Goal: Transaction & Acquisition: Purchase product/service

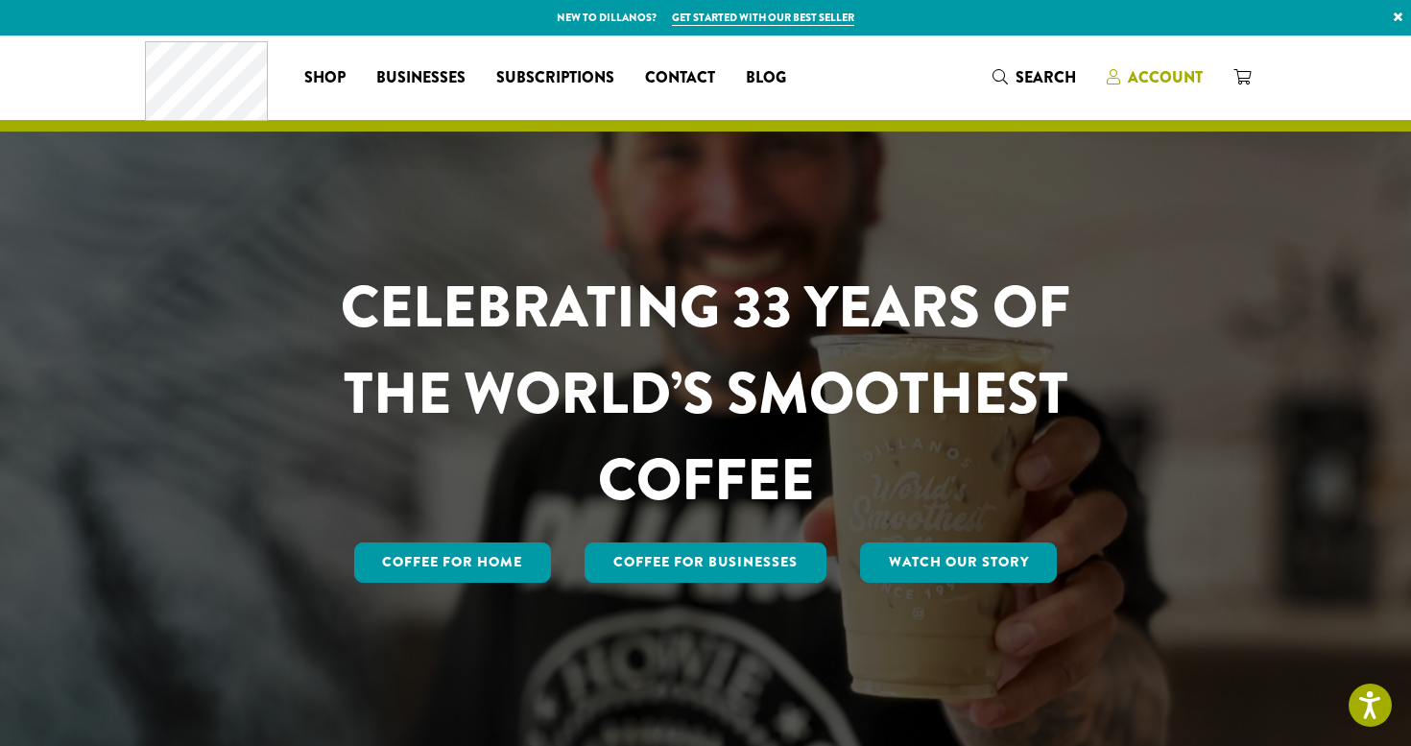
click at [1175, 74] on span "Account" at bounding box center [1164, 77] width 75 height 22
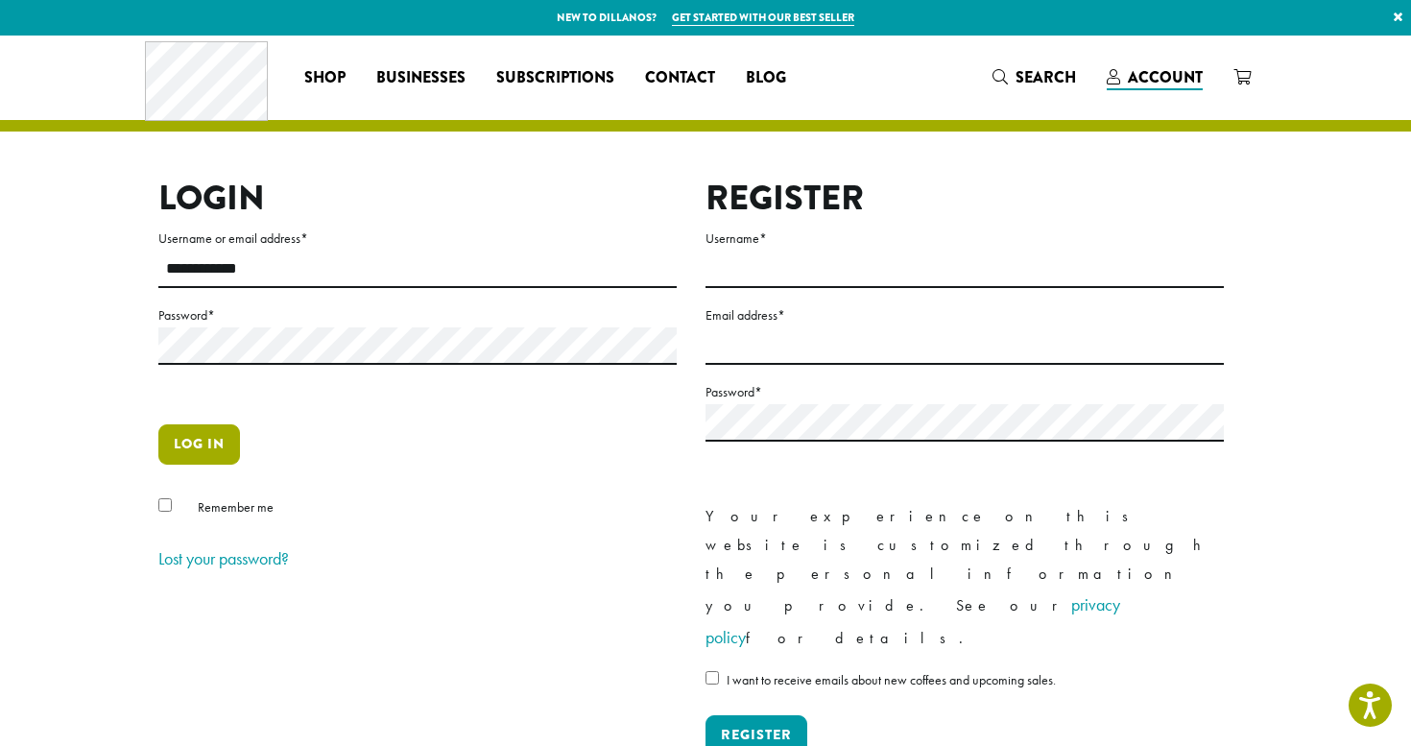
click at [197, 459] on button "Log in" at bounding box center [199, 444] width 82 height 40
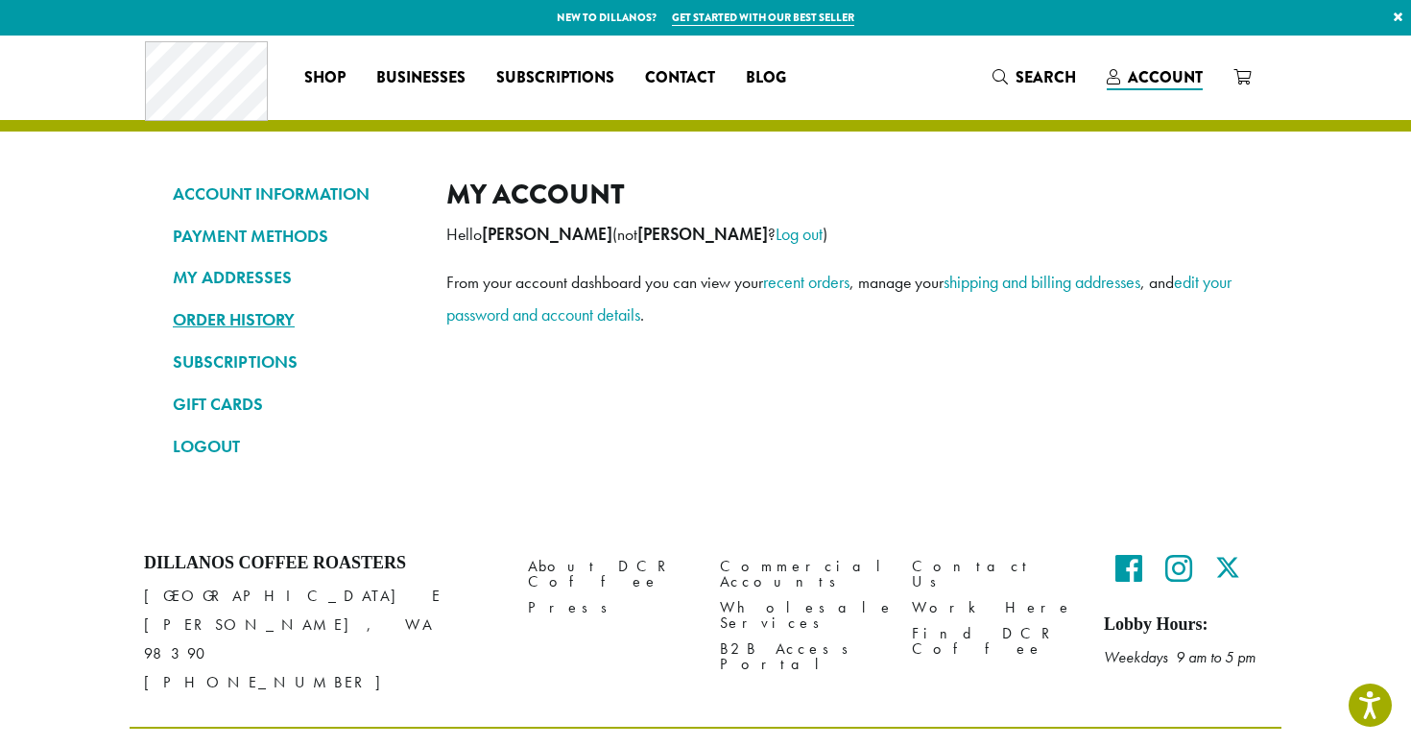
click at [252, 326] on link "ORDER HISTORY" at bounding box center [295, 319] width 245 height 33
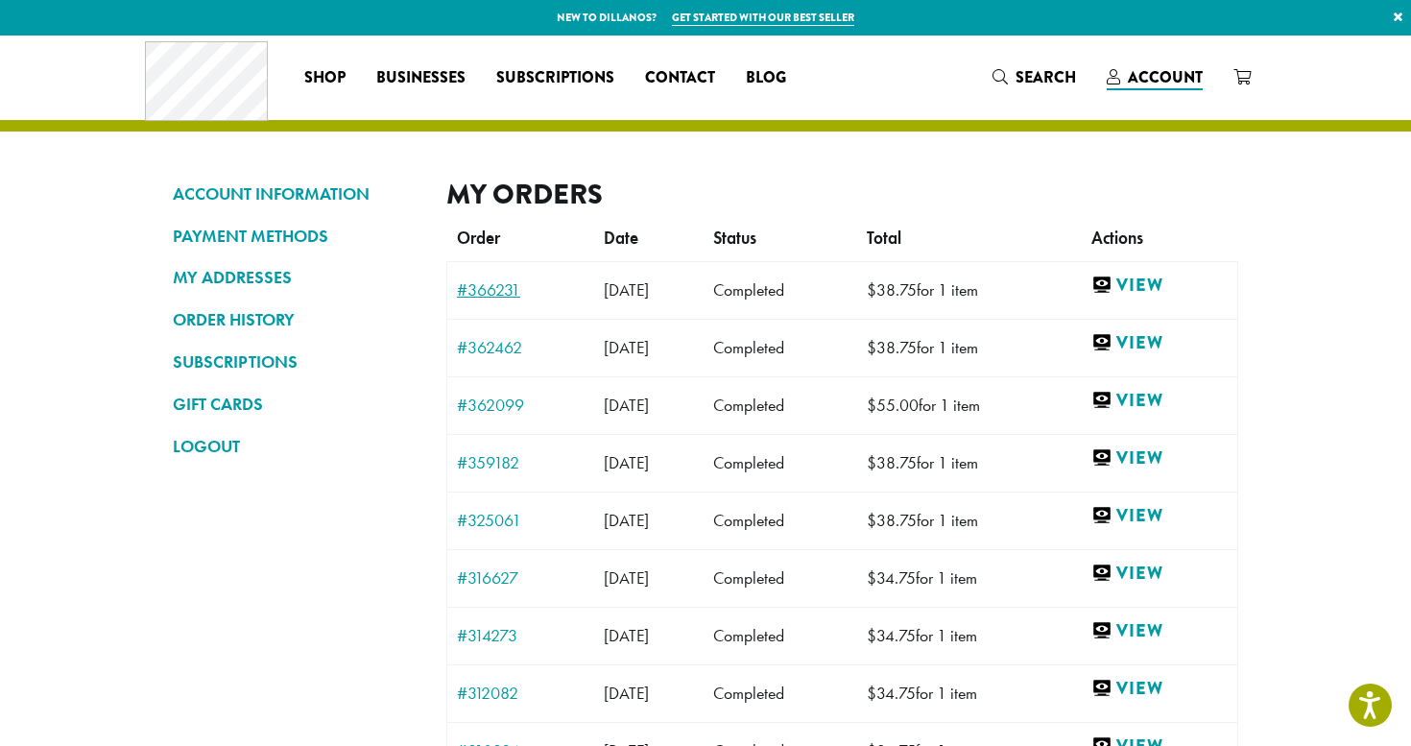
click at [500, 283] on link "#366231" at bounding box center [521, 289] width 128 height 17
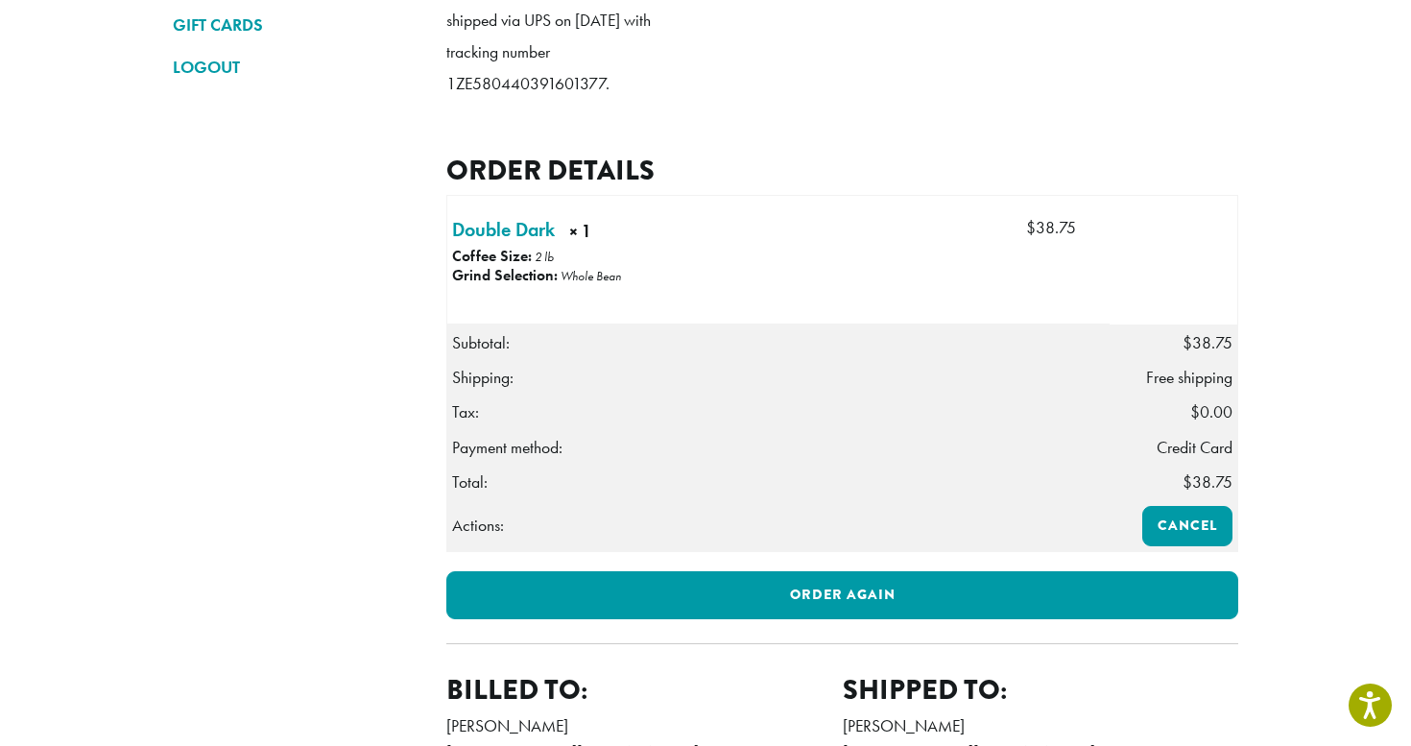
scroll to position [384, 0]
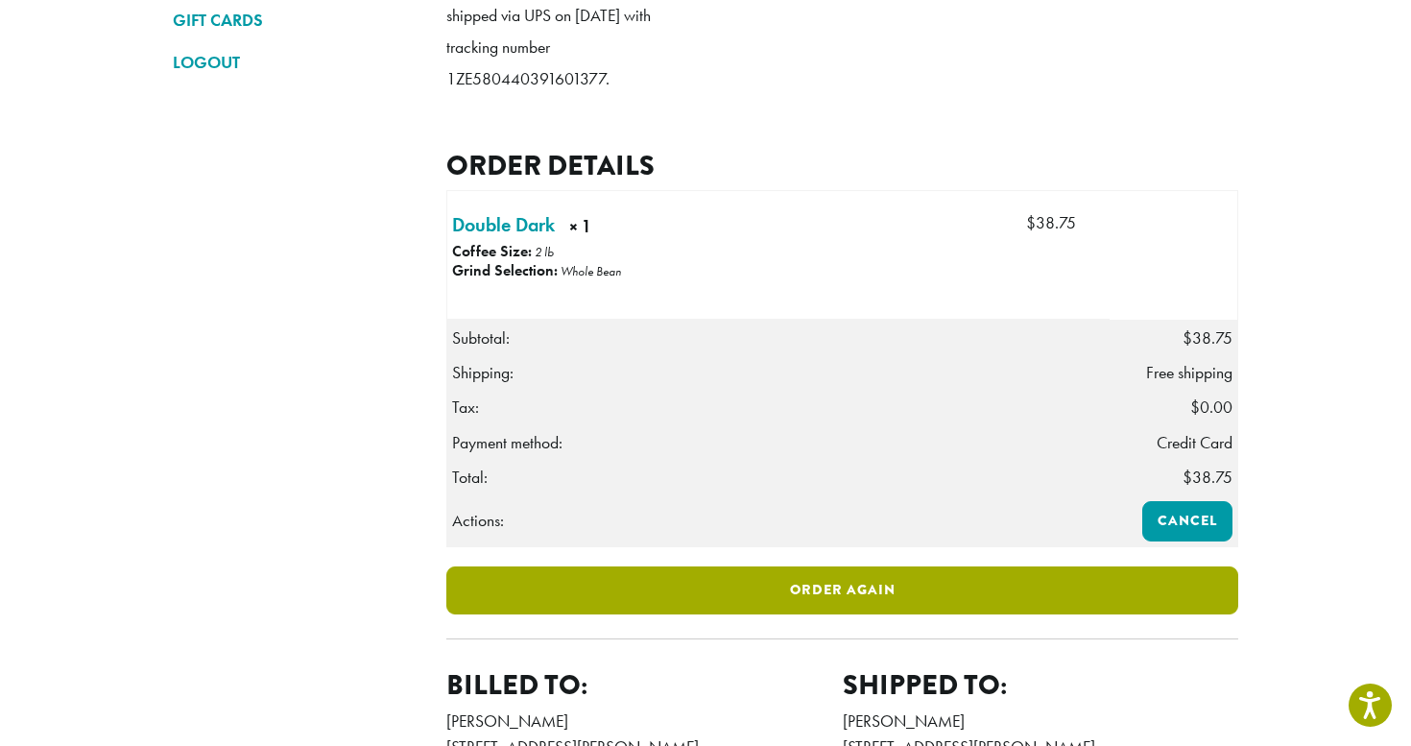
click at [826, 614] on link "Order again" at bounding box center [842, 590] width 792 height 48
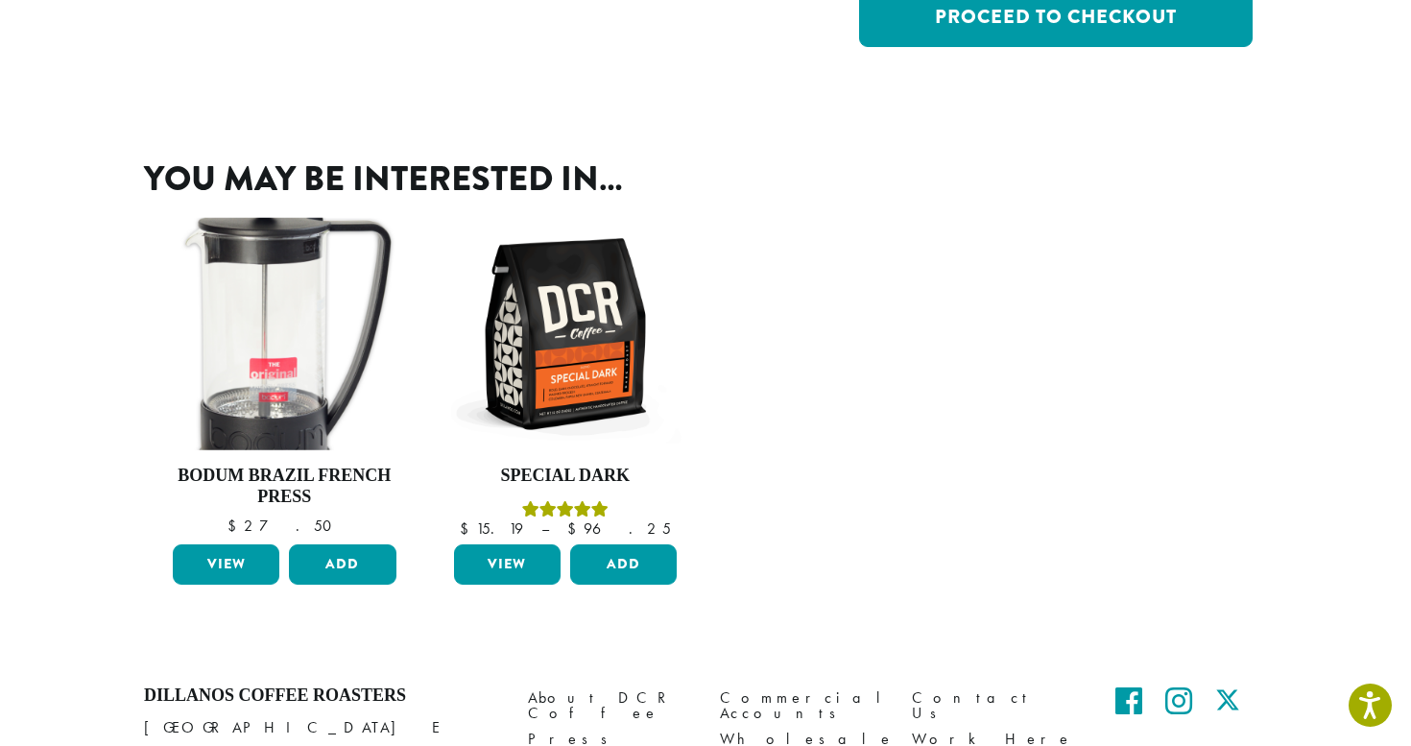
scroll to position [530, 0]
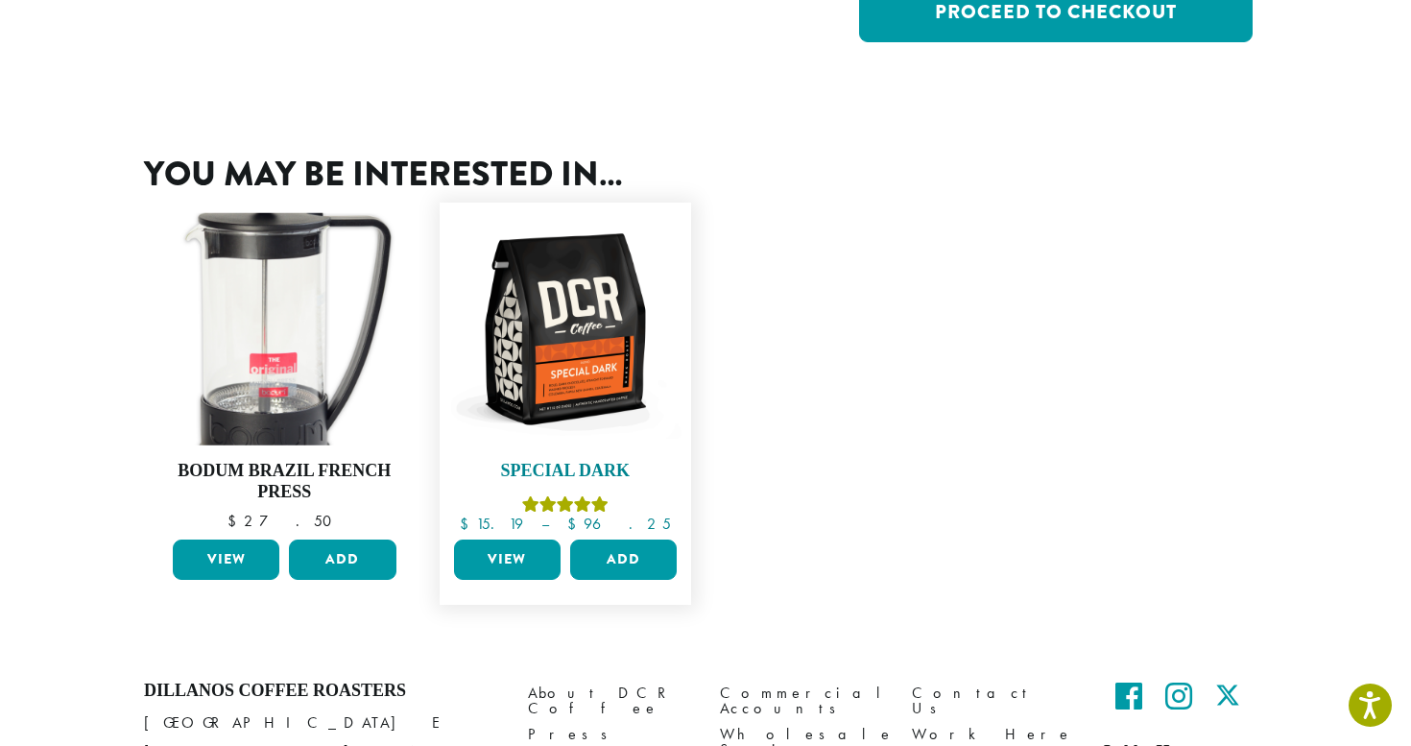
click at [566, 378] on img at bounding box center [565, 328] width 233 height 233
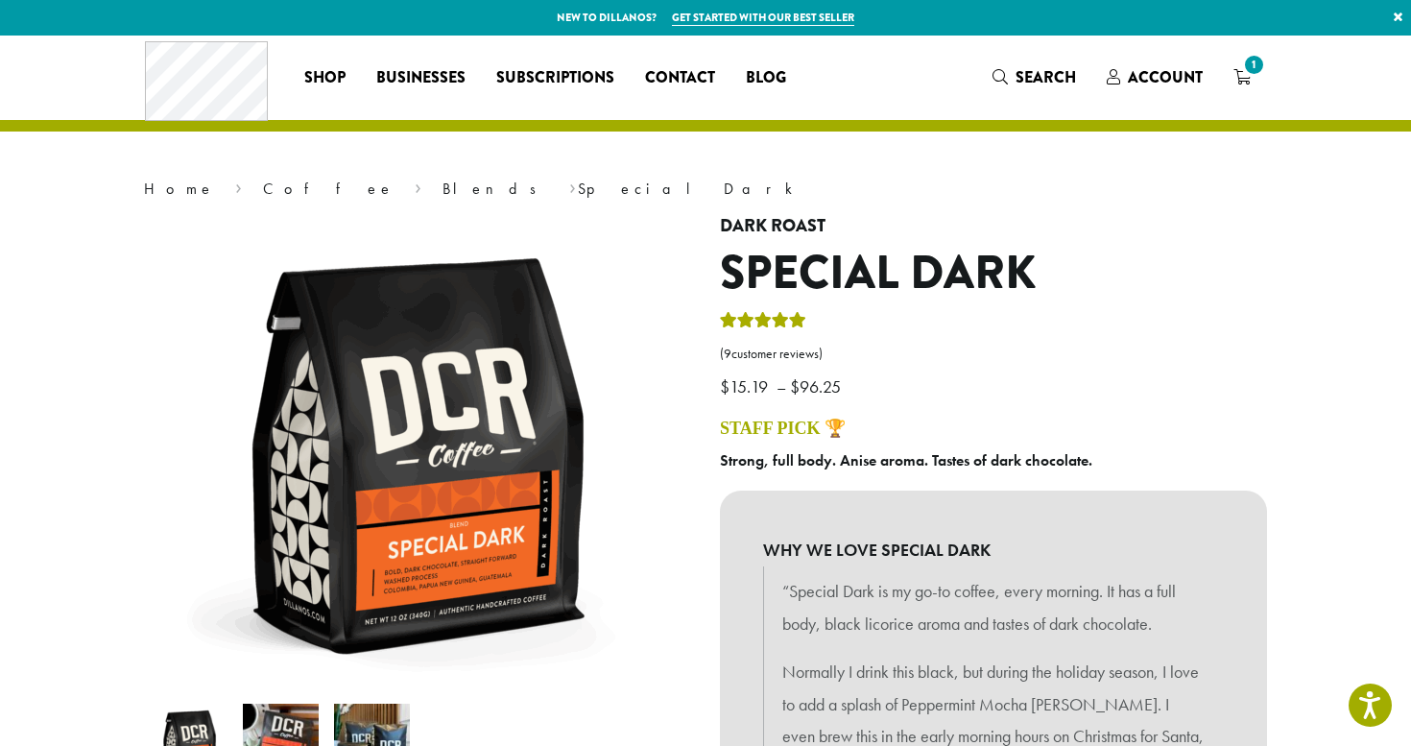
click at [442, 186] on link "Blends" at bounding box center [495, 188] width 107 height 20
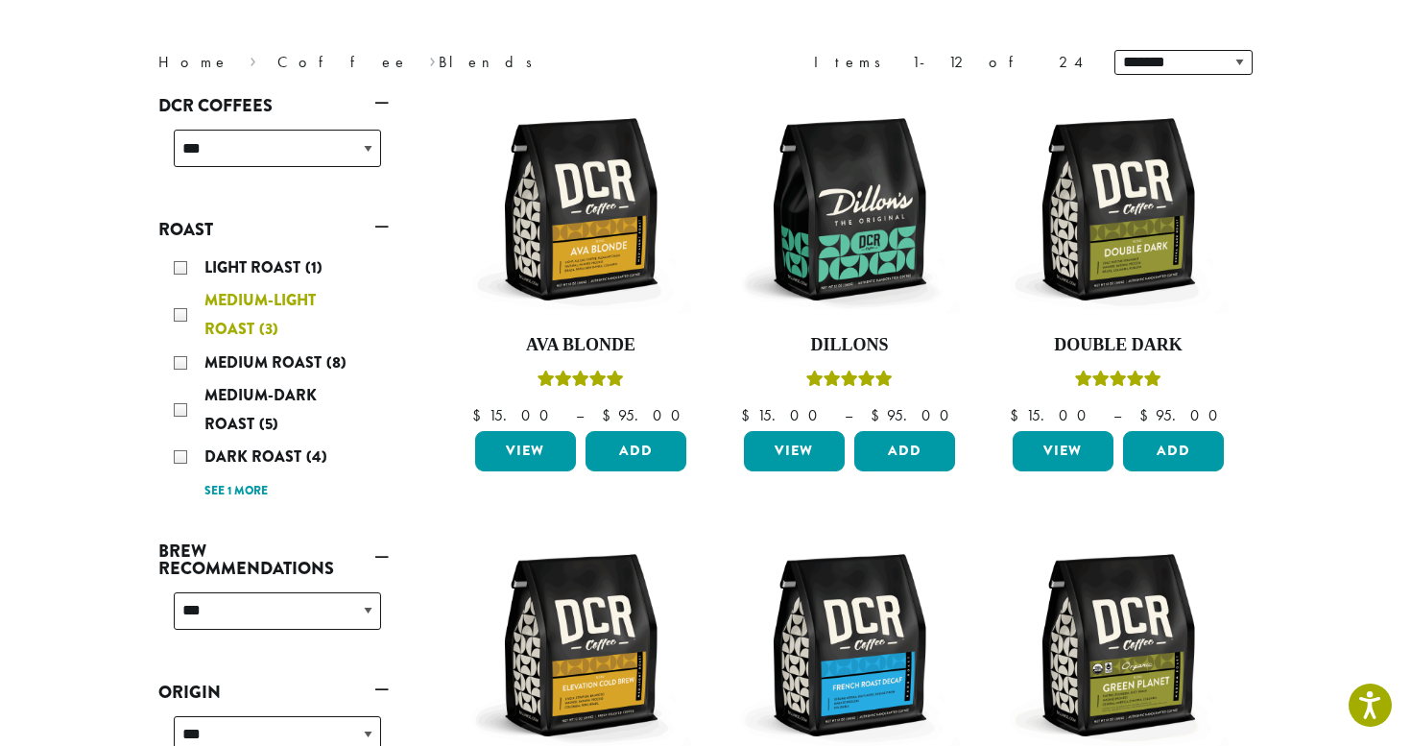
scroll to position [245, 0]
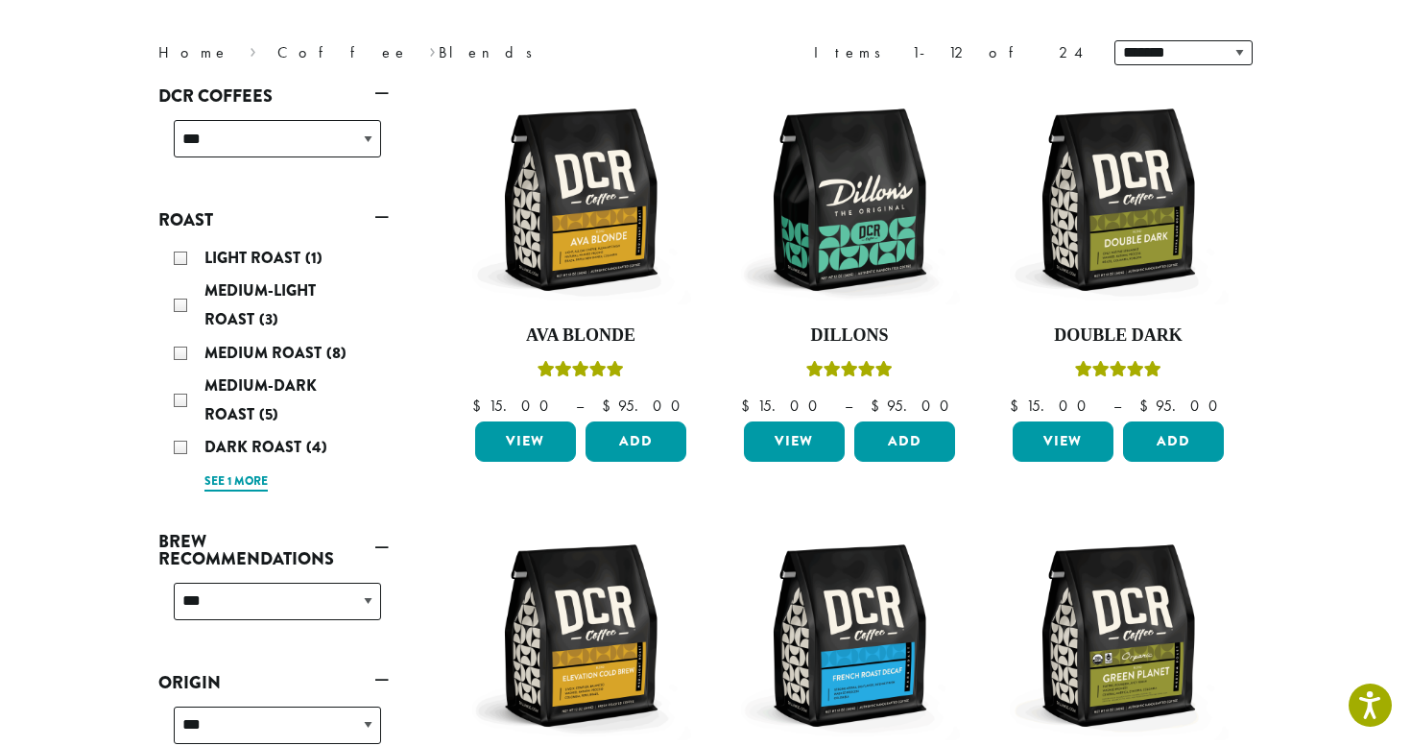
click at [222, 485] on link "See 1 more" at bounding box center [235, 481] width 63 height 19
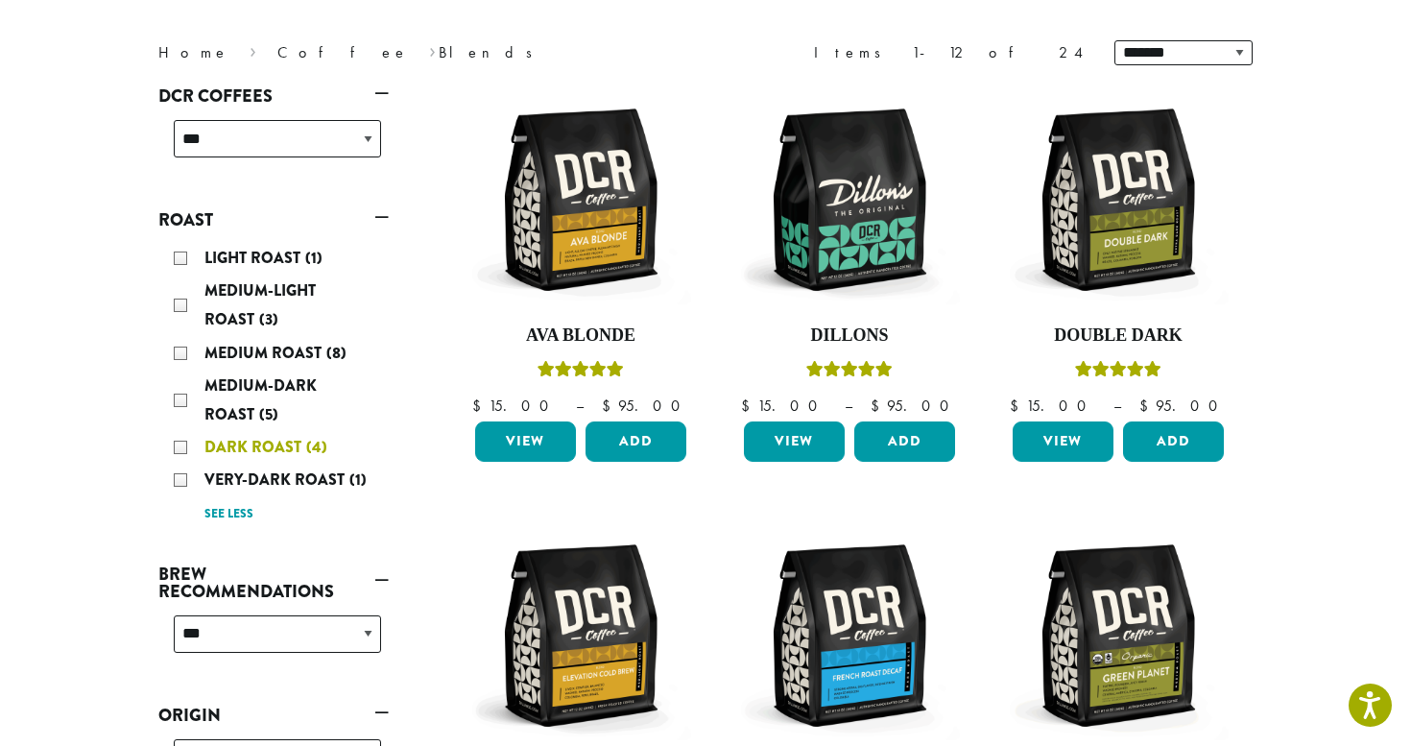
click at [237, 447] on span "Dark Roast" at bounding box center [255, 447] width 102 height 22
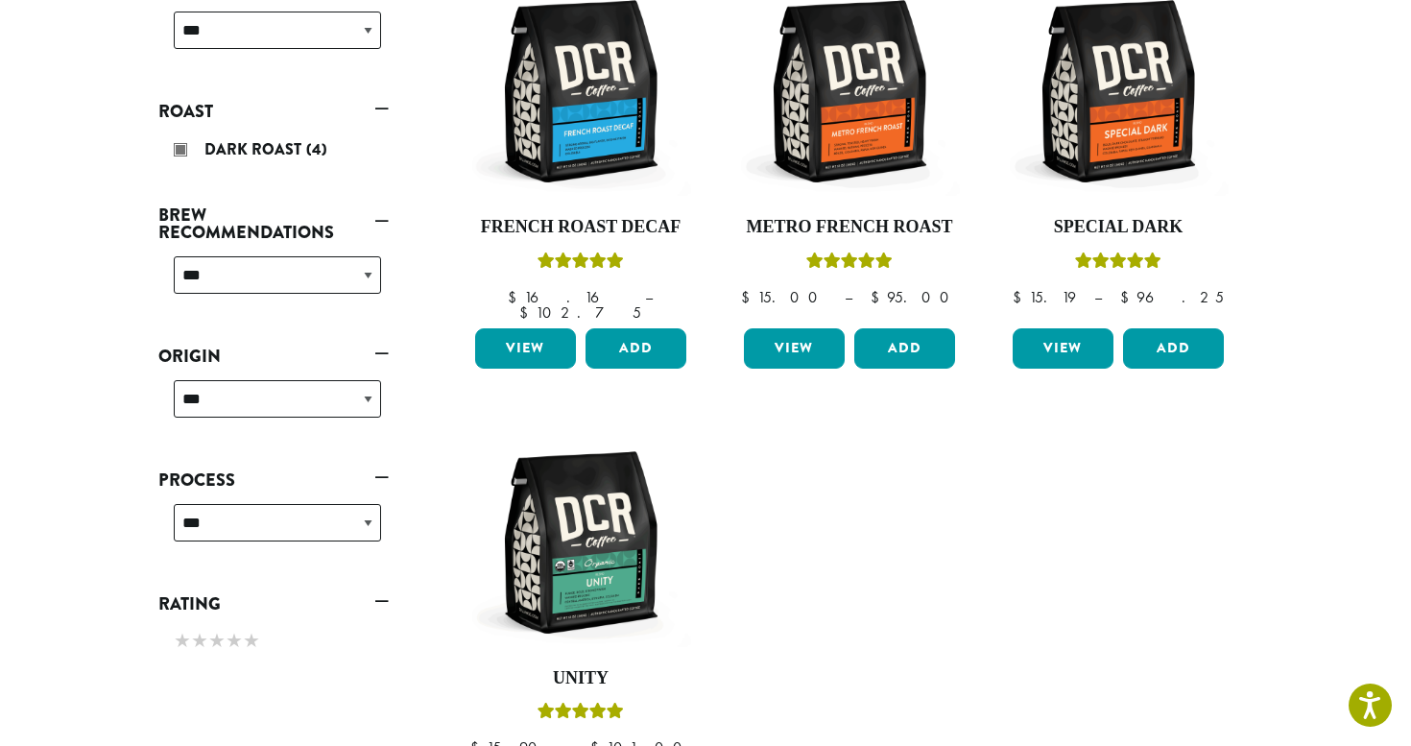
scroll to position [153, 0]
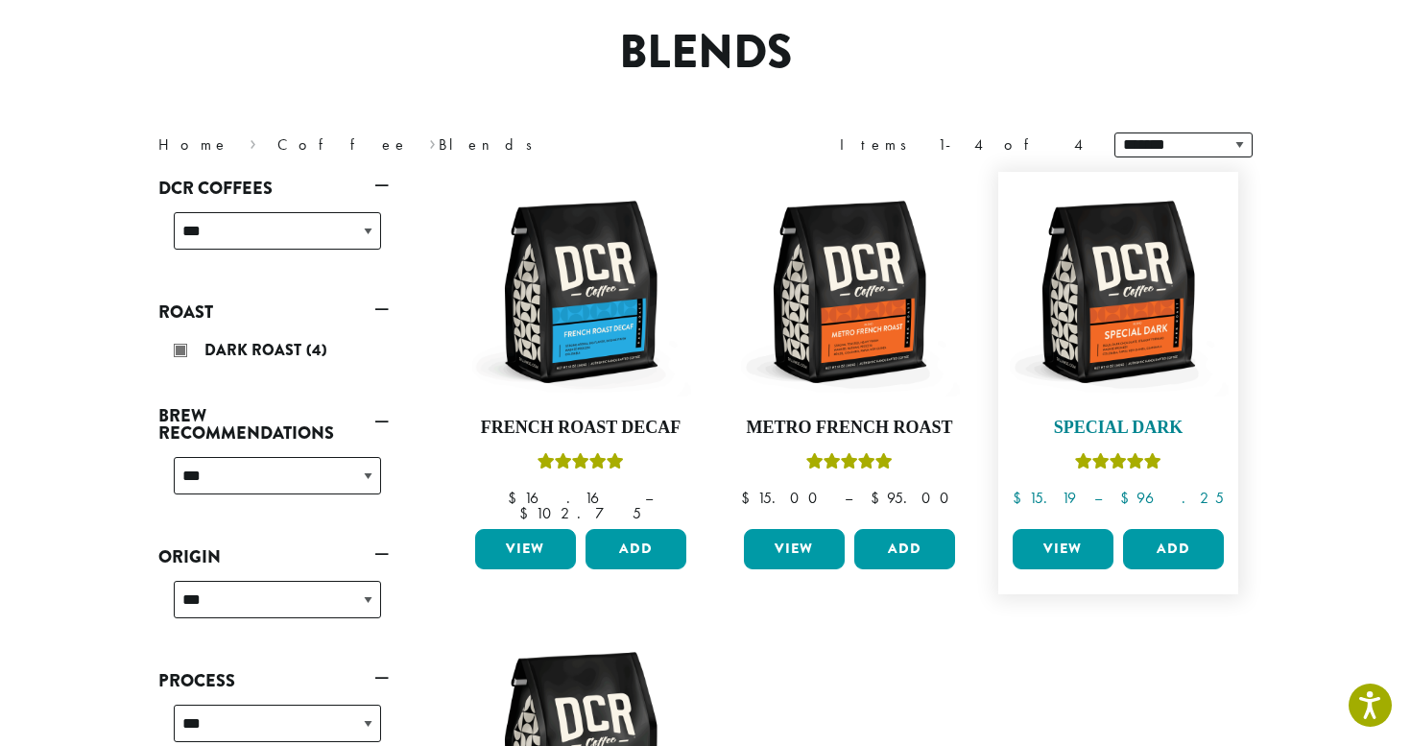
click at [1108, 332] on img at bounding box center [1118, 291] width 221 height 221
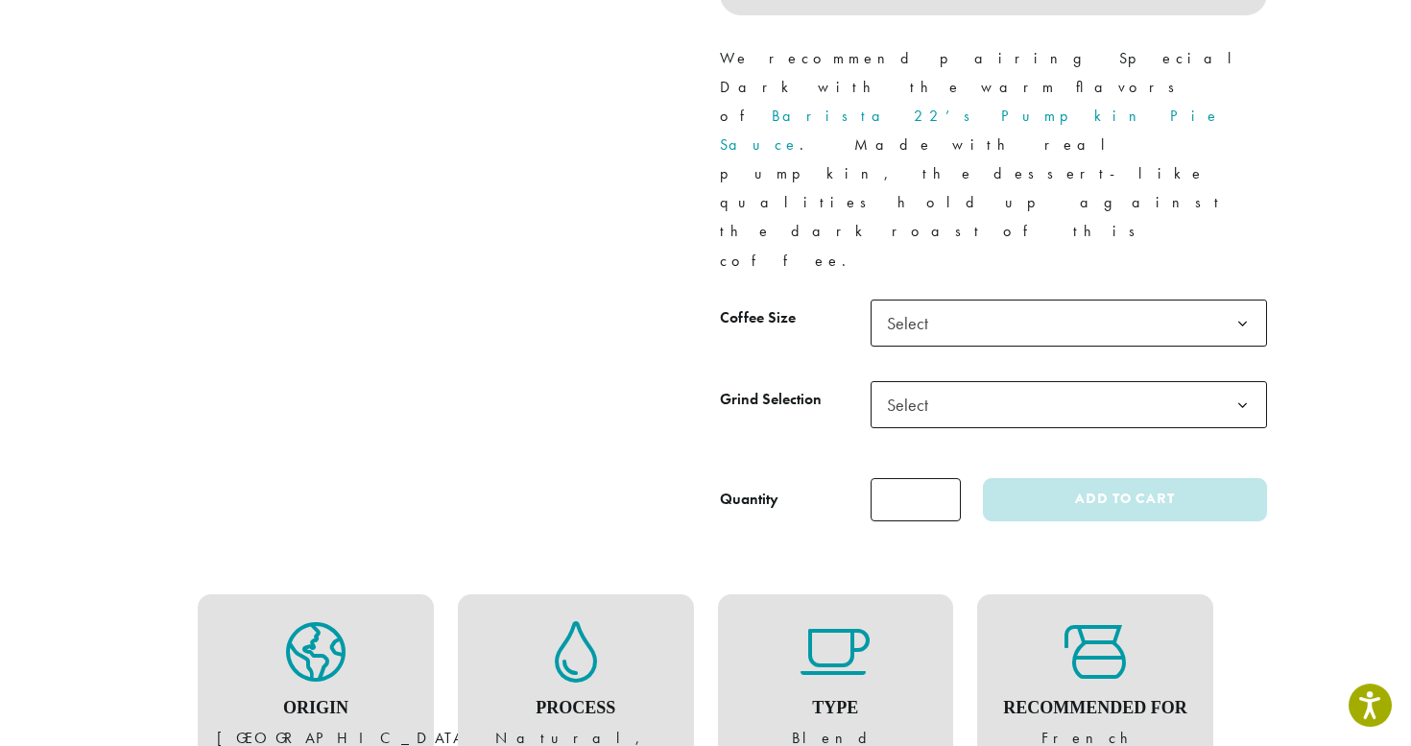
scroll to position [877, 0]
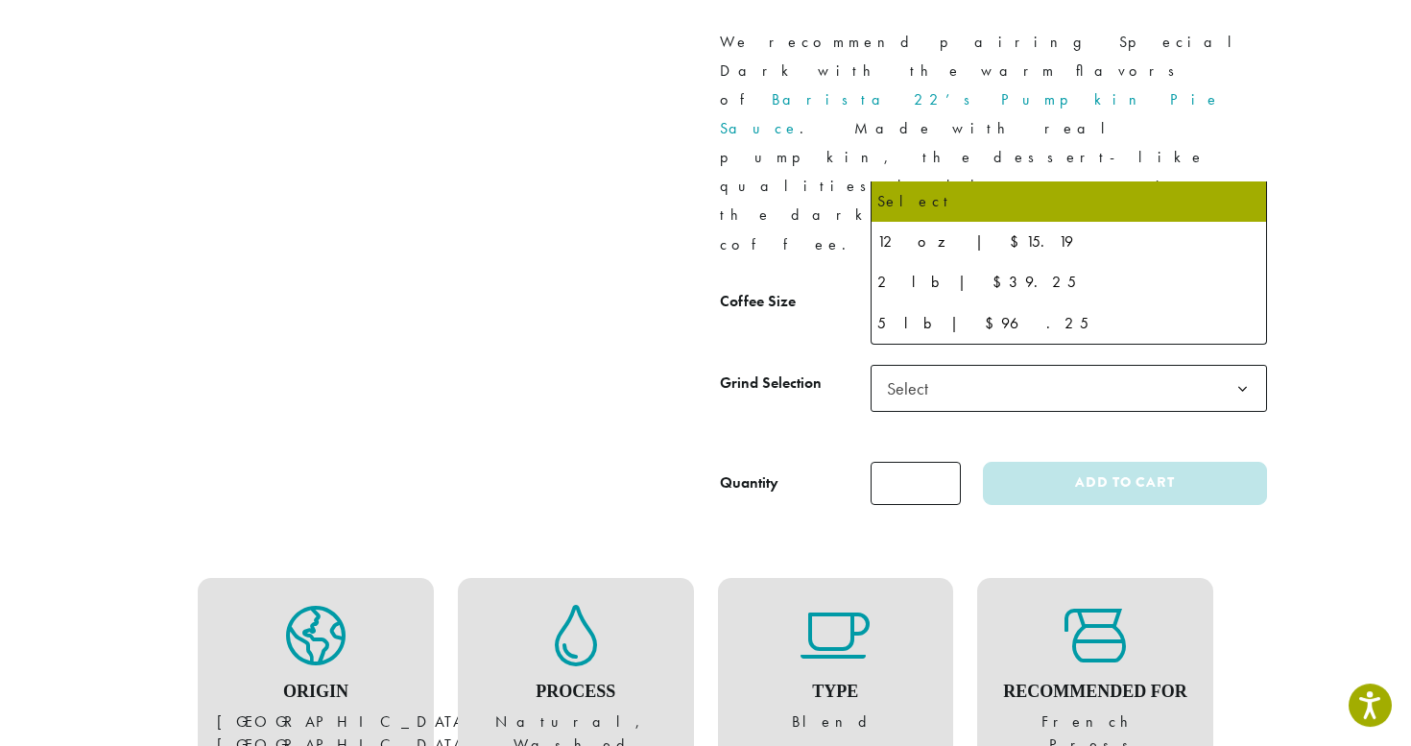
click at [916, 288] on span "Select" at bounding box center [913, 306] width 68 height 37
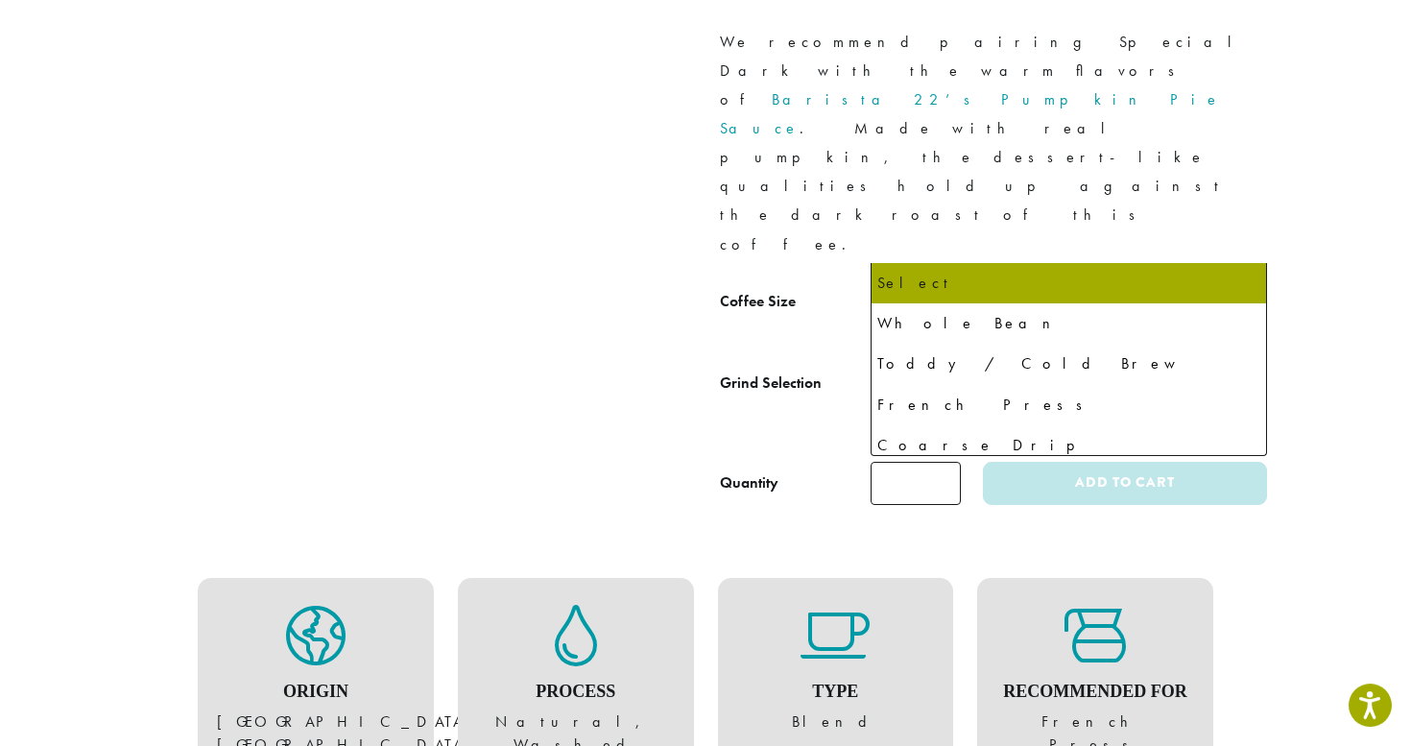
click at [961, 365] on span "Select" at bounding box center [1068, 388] width 396 height 47
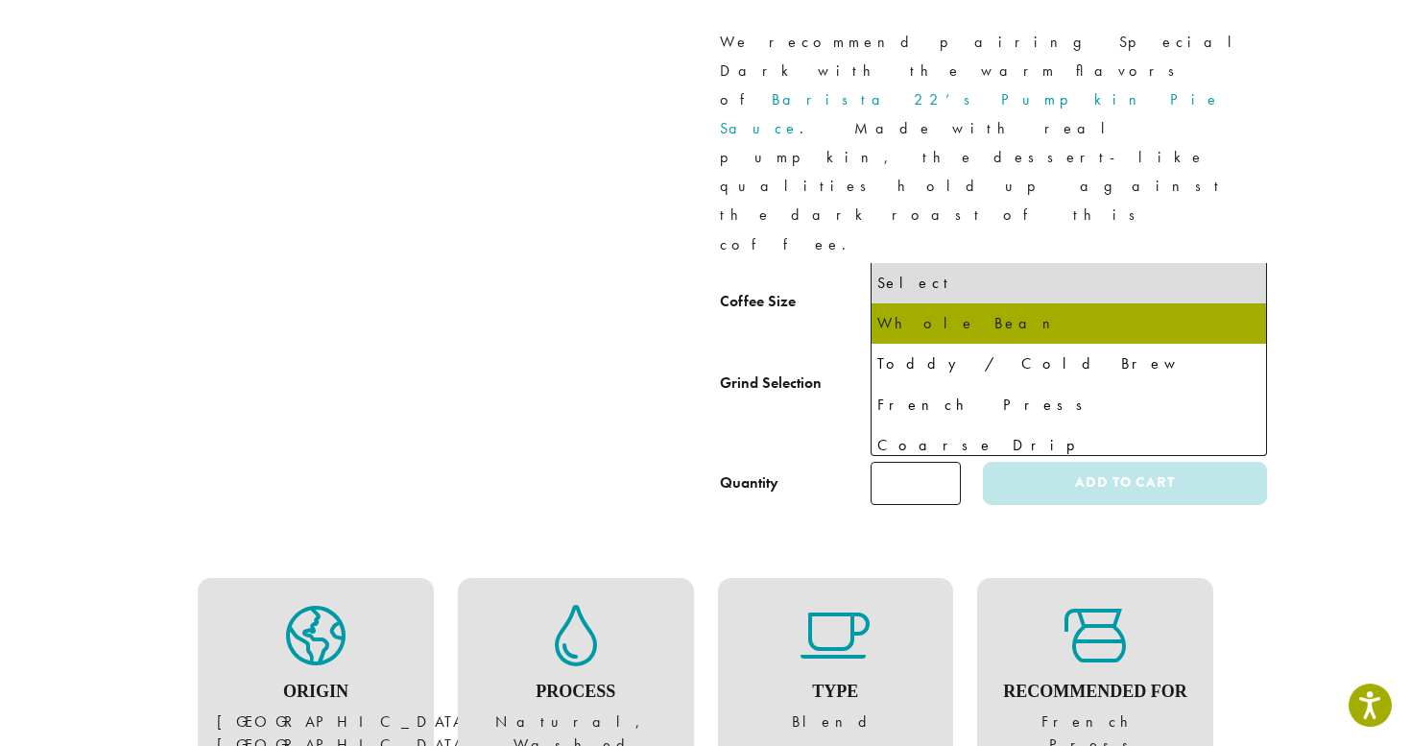
select select "*********"
select select "**********"
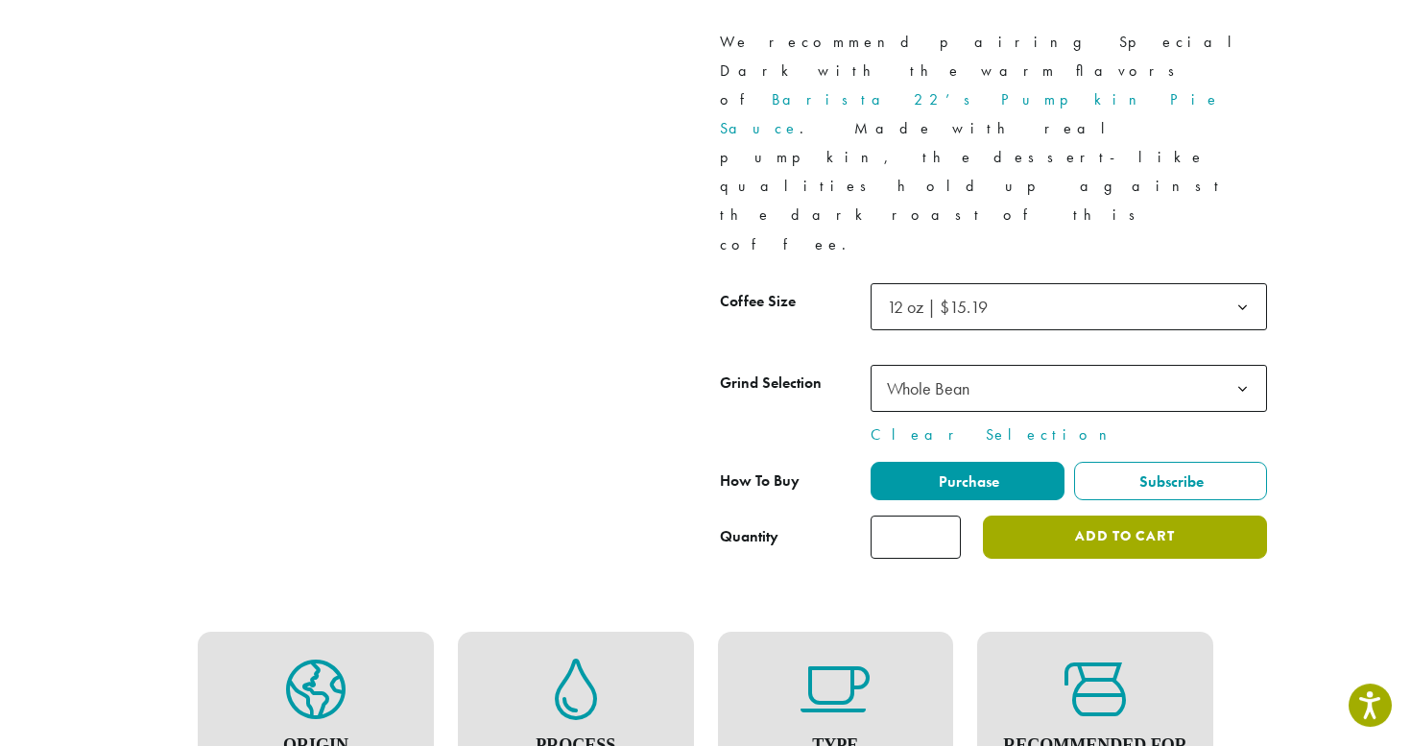
click at [1059, 515] on button "Add to cart" at bounding box center [1125, 536] width 284 height 43
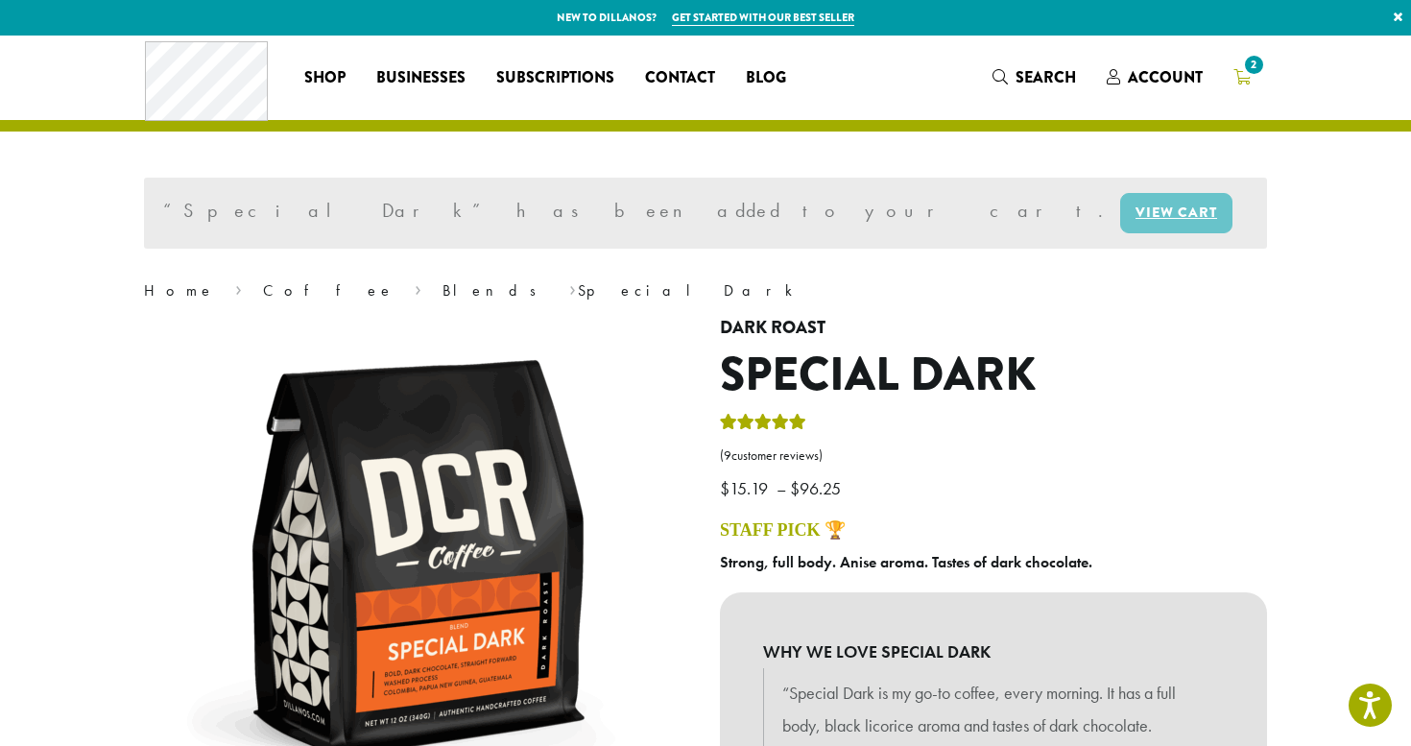
click at [1251, 67] on span "2" at bounding box center [1254, 65] width 26 height 26
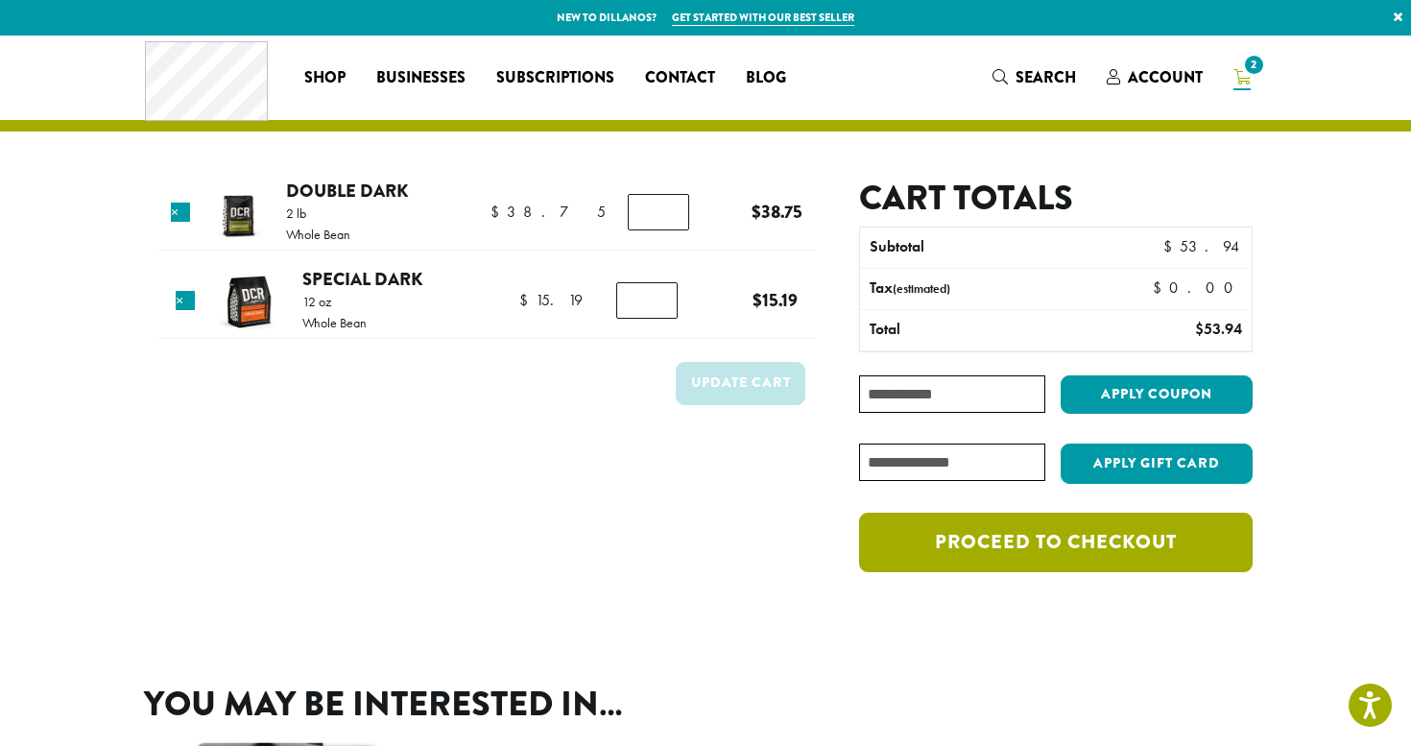
click at [1093, 538] on link "Proceed to checkout" at bounding box center [1055, 541] width 393 height 59
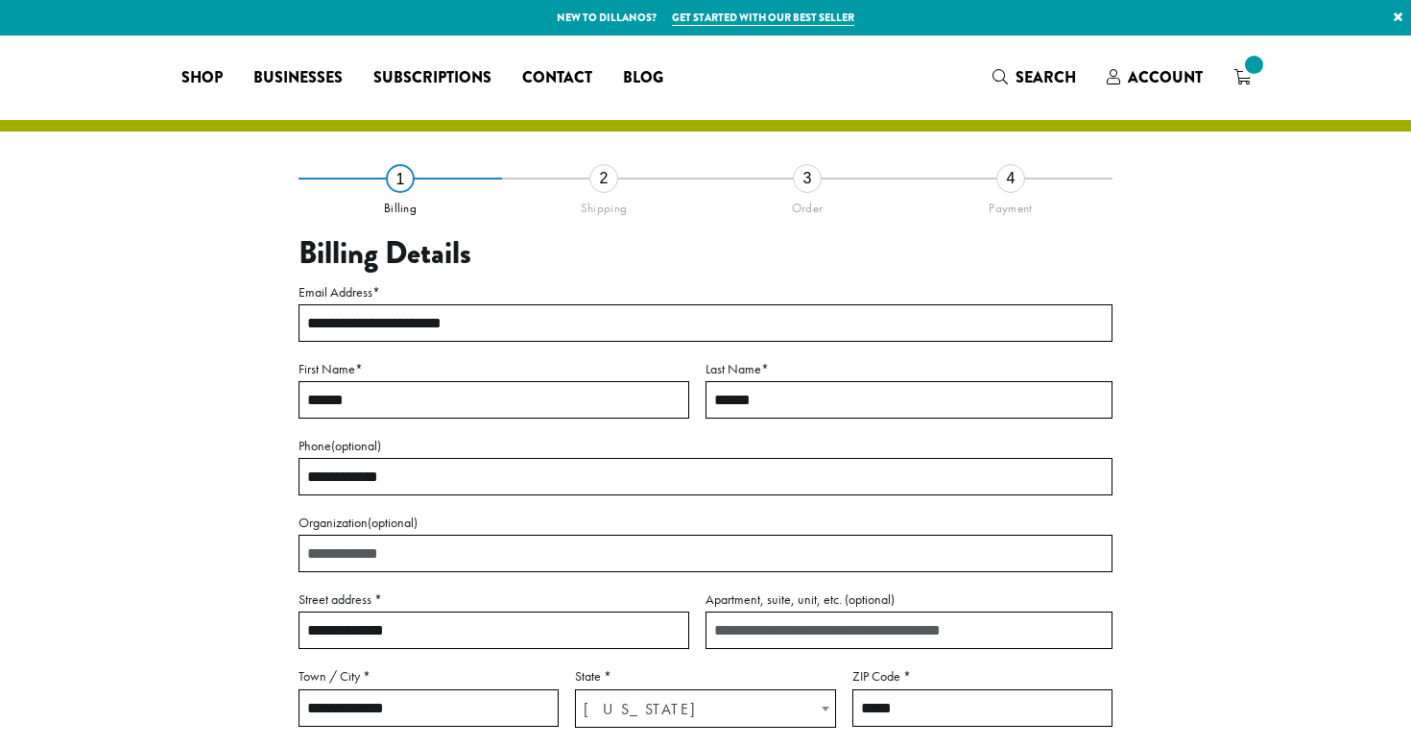
select select "**"
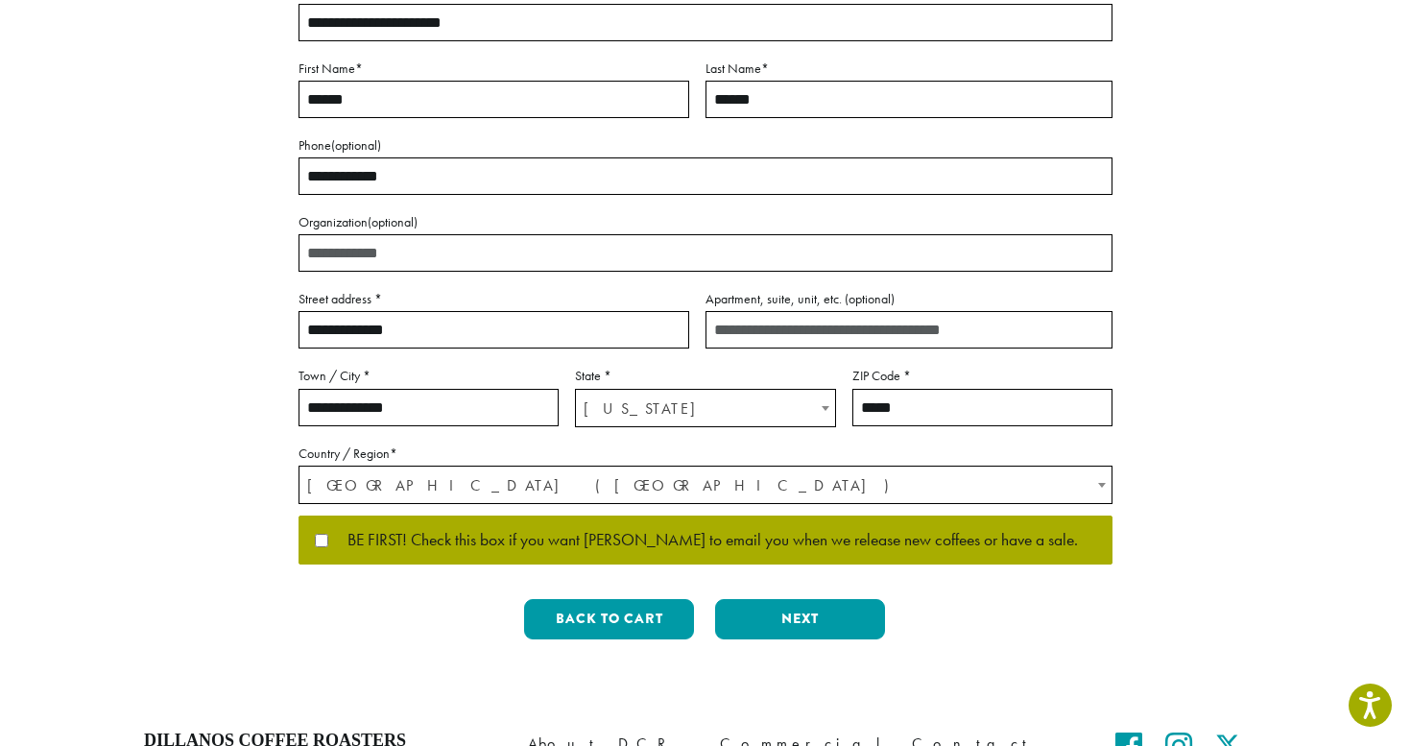
scroll to position [502, 0]
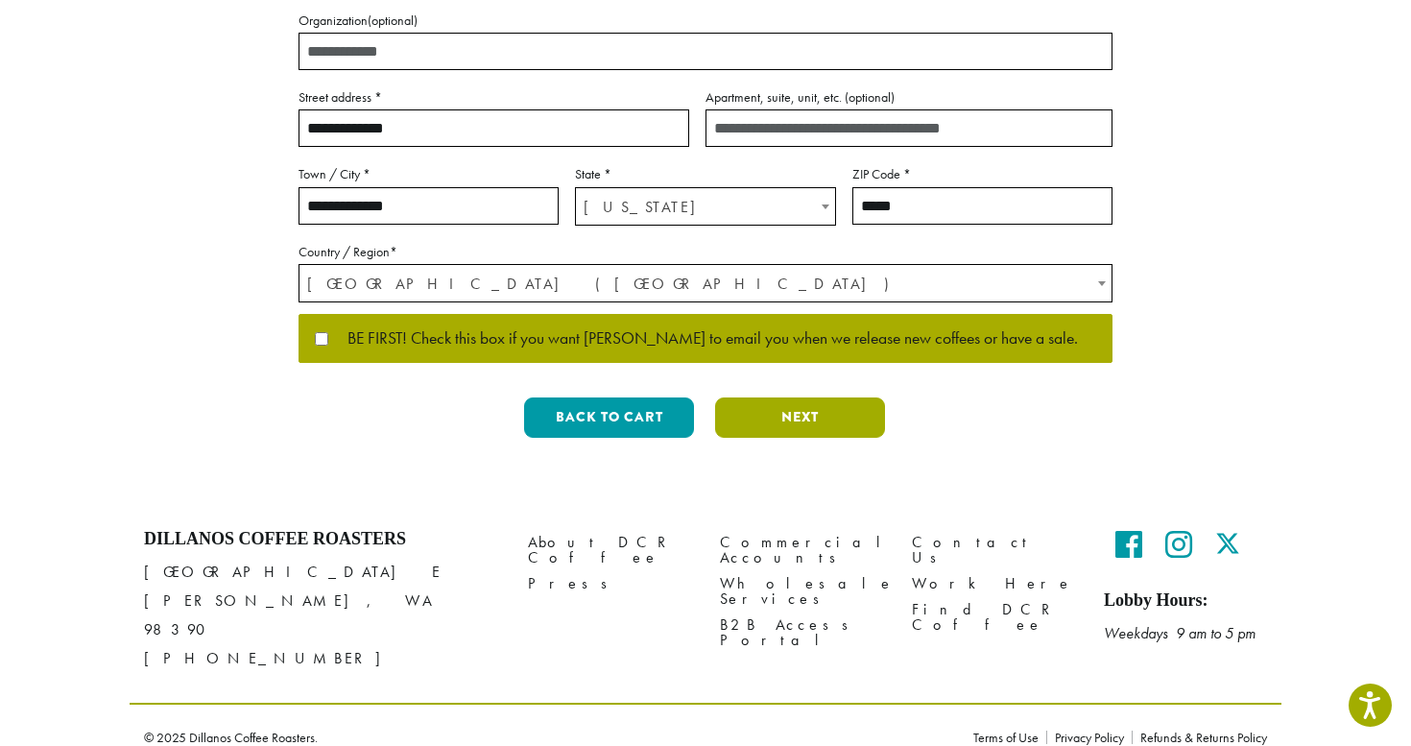
click at [801, 422] on button "Next" at bounding box center [800, 417] width 170 height 40
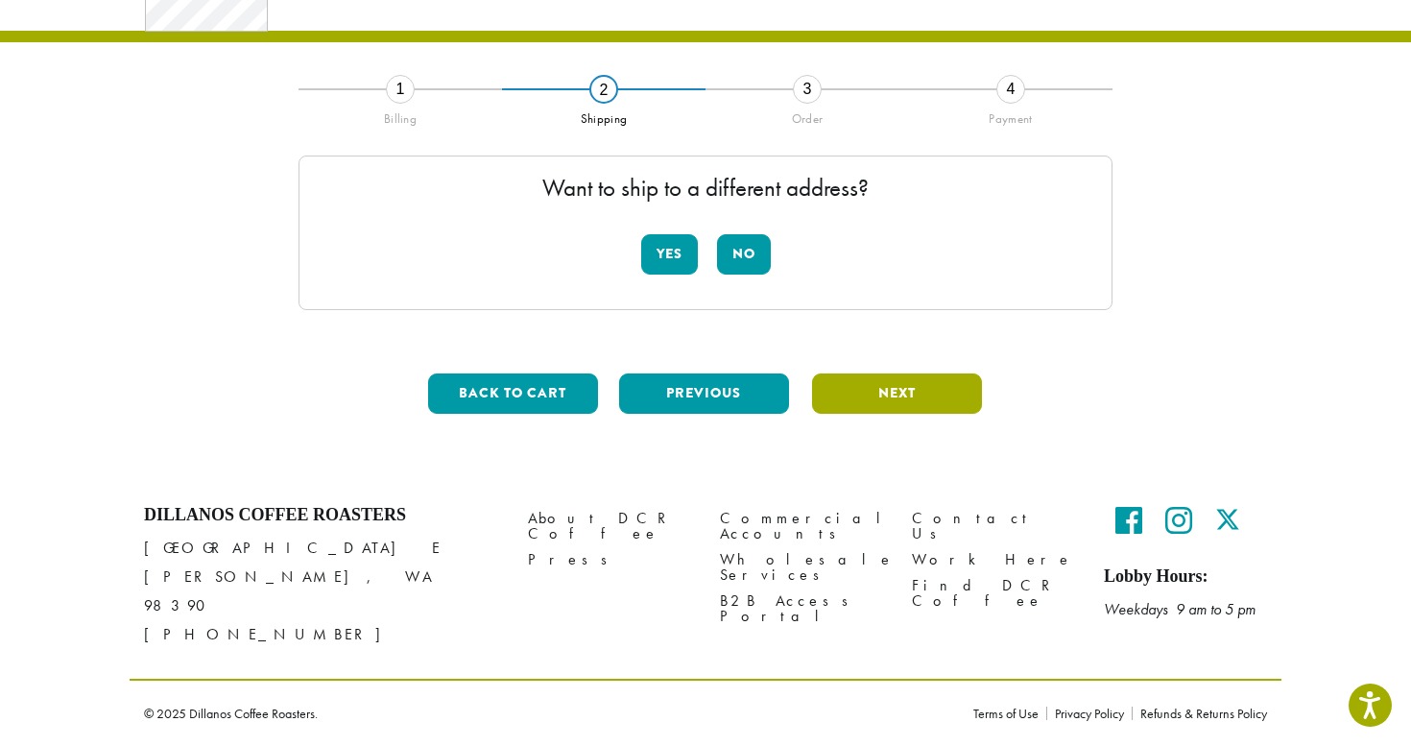
scroll to position [64, 0]
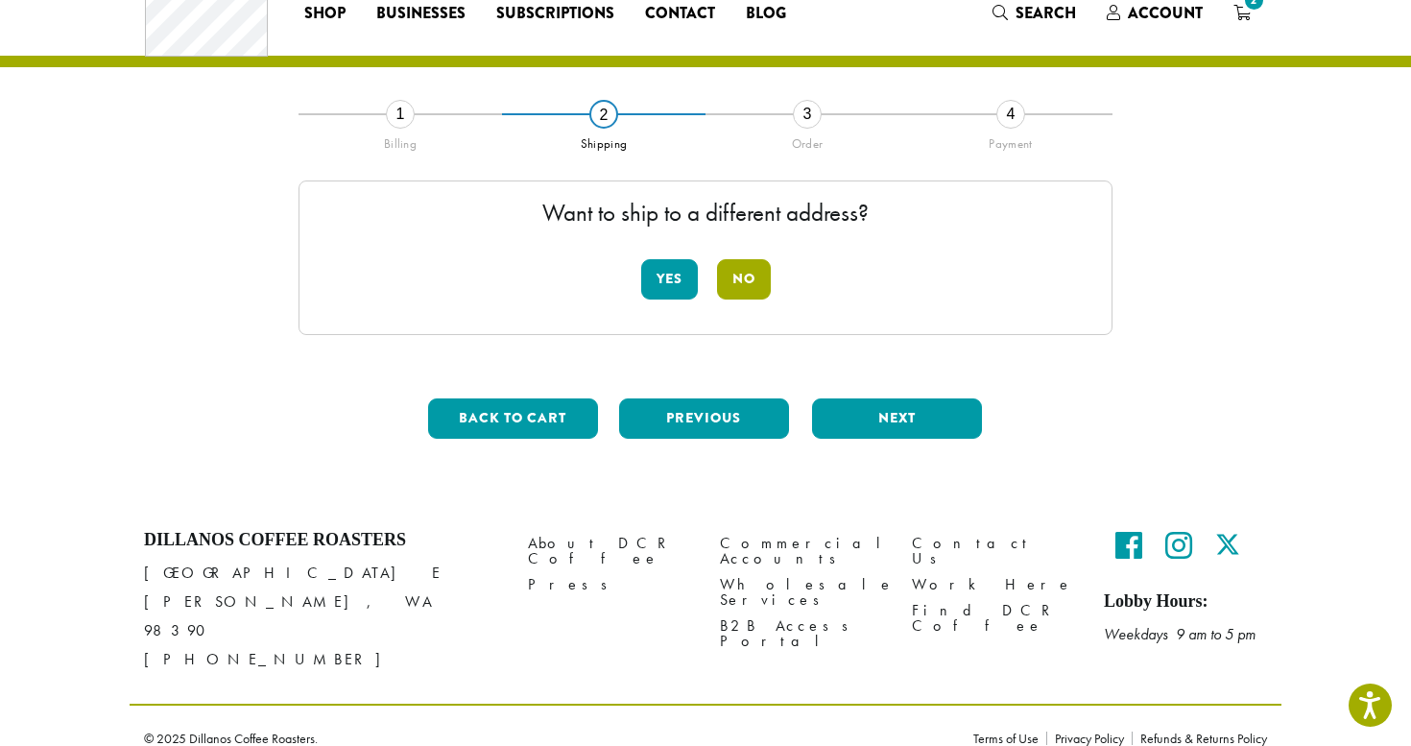
click at [749, 287] on button "No" at bounding box center [744, 279] width 54 height 40
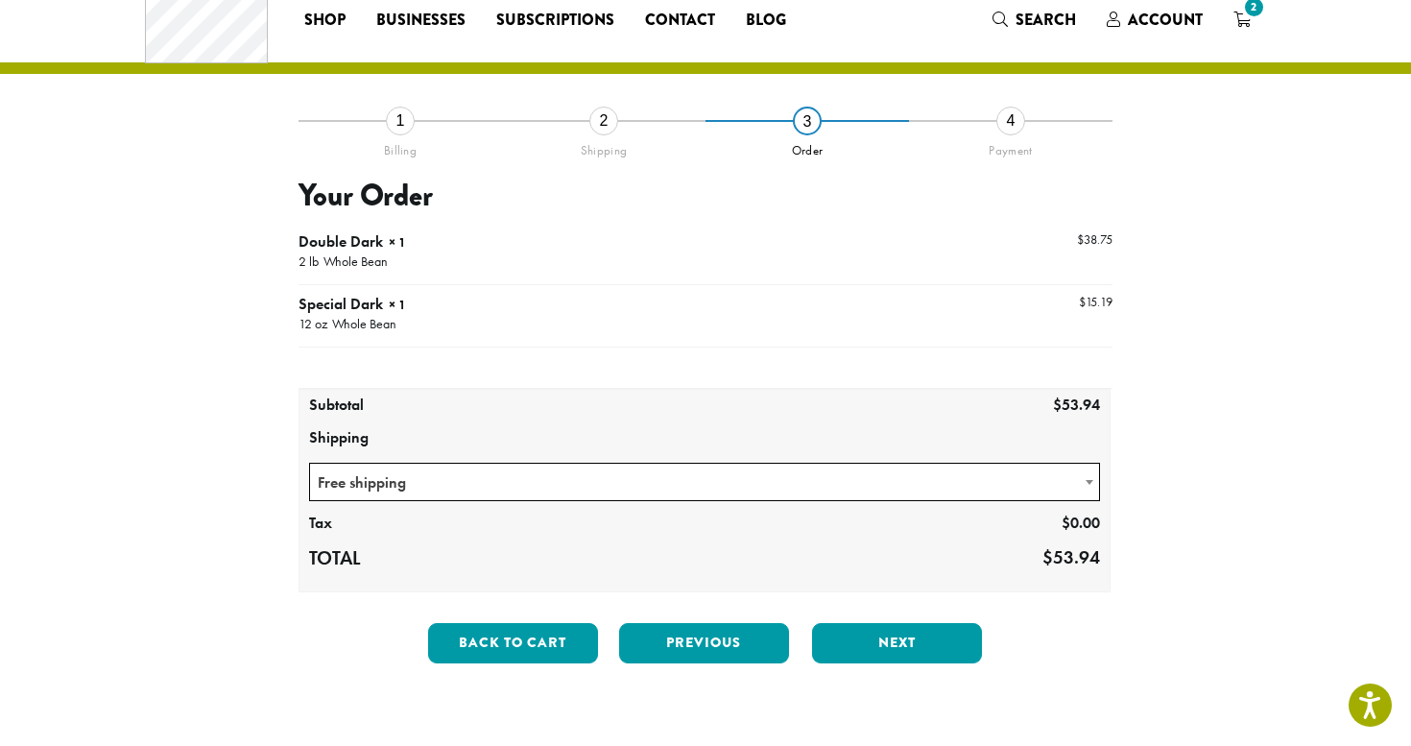
scroll to position [63, 0]
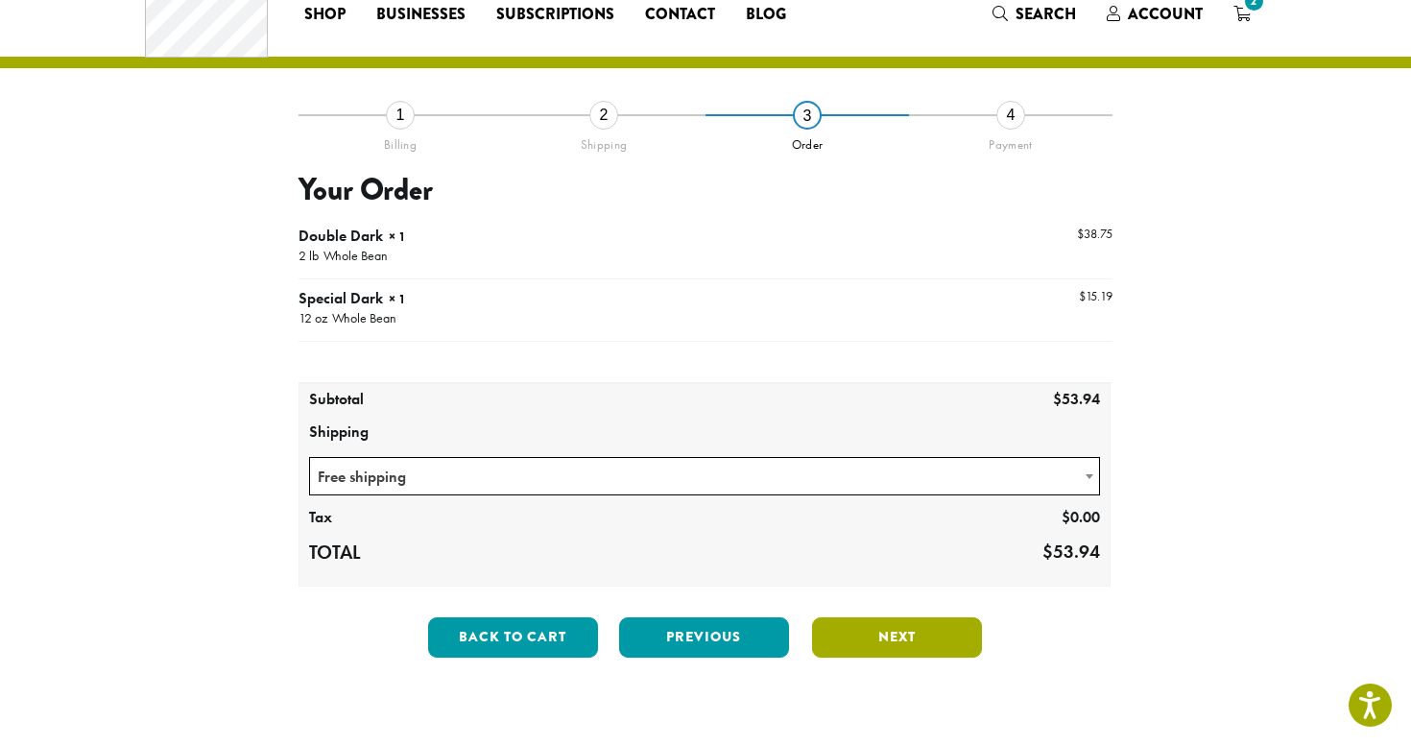
click at [918, 651] on button "Next" at bounding box center [897, 637] width 170 height 40
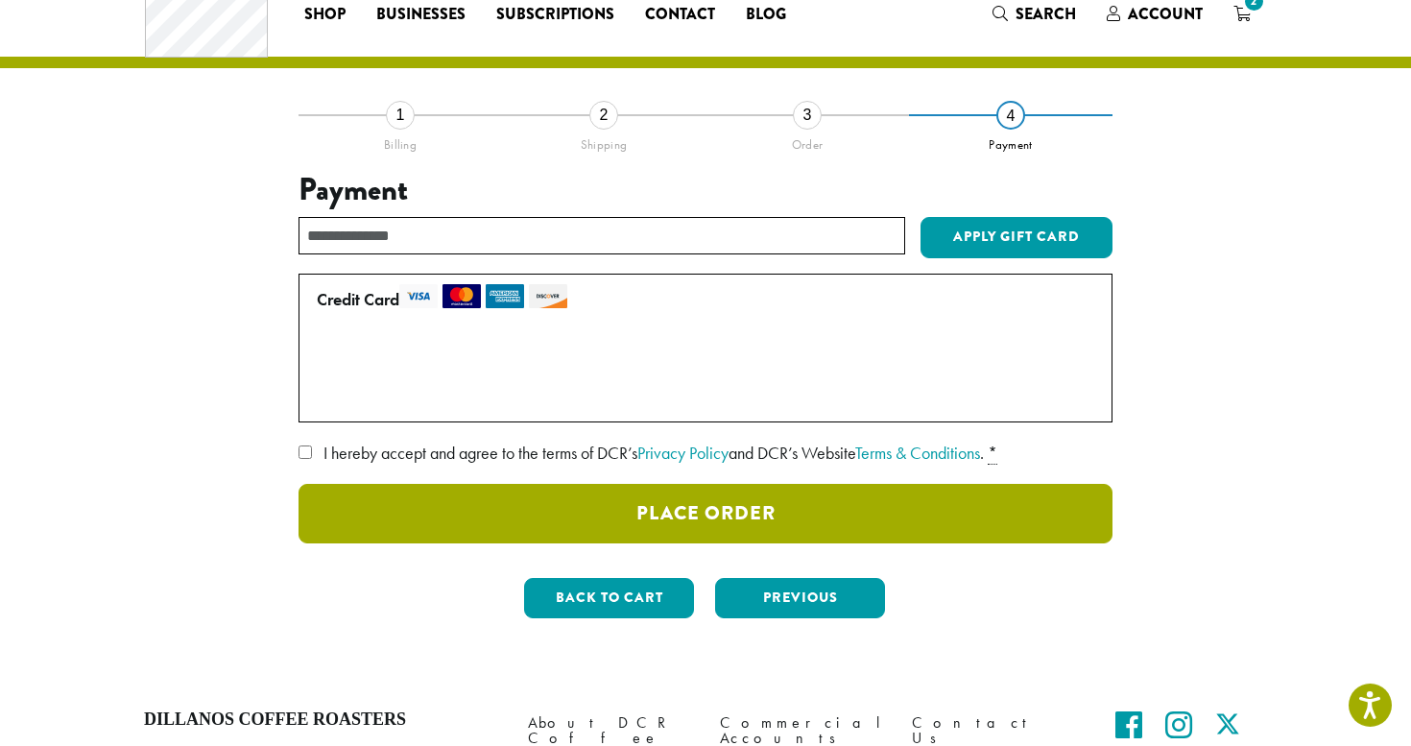
click at [475, 510] on button "Place Order" at bounding box center [705, 513] width 814 height 59
